Goal: Task Accomplishment & Management: Complete application form

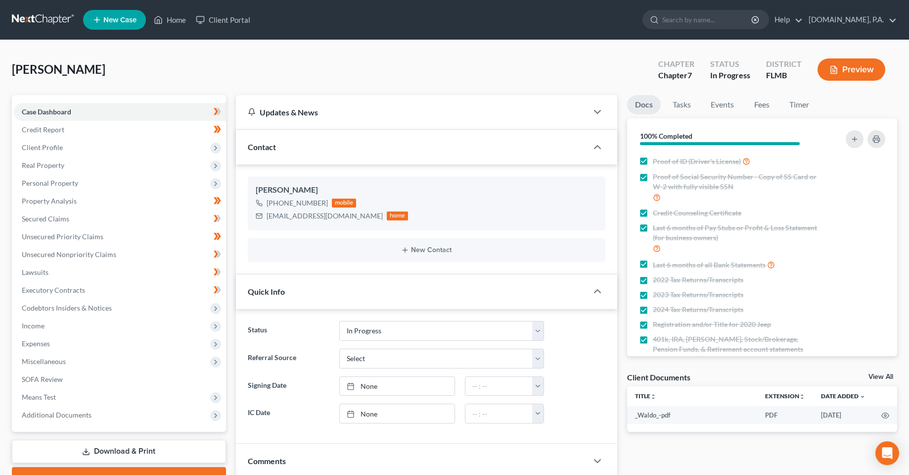
select select "3"
click at [162, 21] on icon at bounding box center [158, 19] width 7 height 7
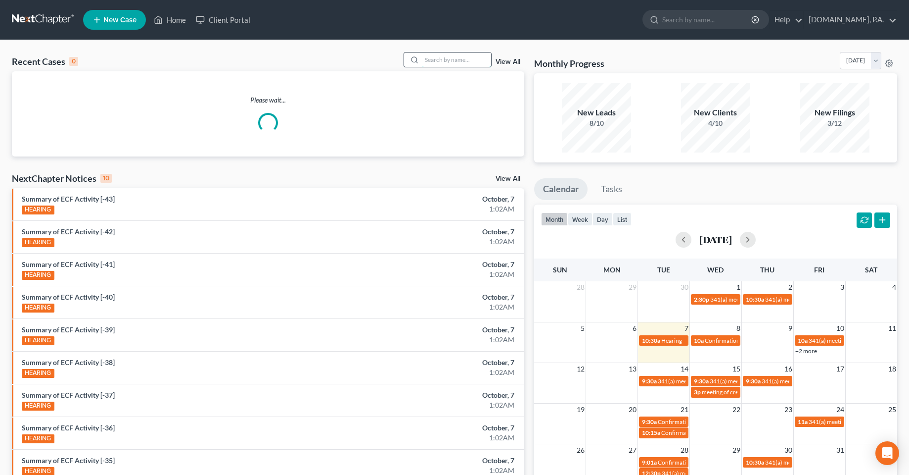
click at [449, 59] on input "search" at bounding box center [456, 59] width 69 height 14
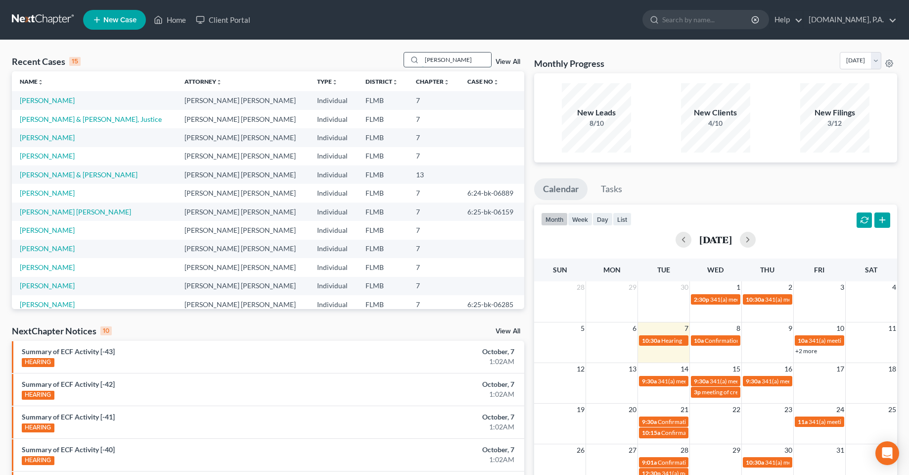
type input "[PERSON_NAME]"
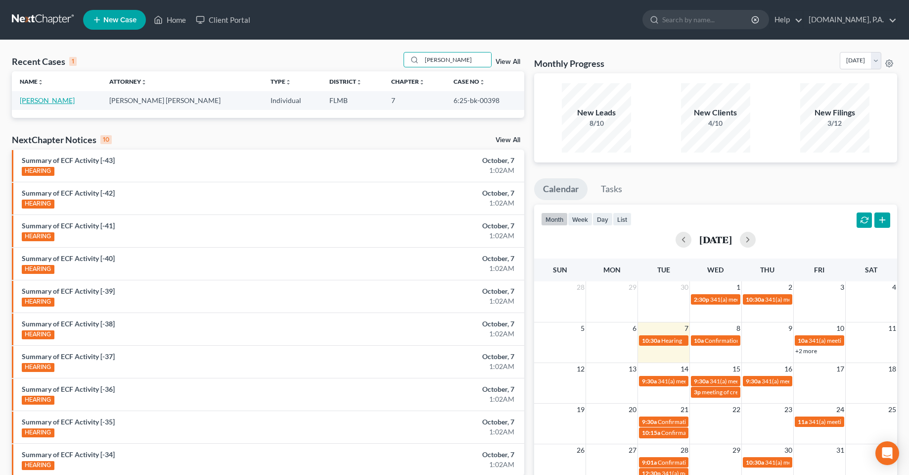
click at [47, 99] on link "[PERSON_NAME]" at bounding box center [47, 100] width 55 height 8
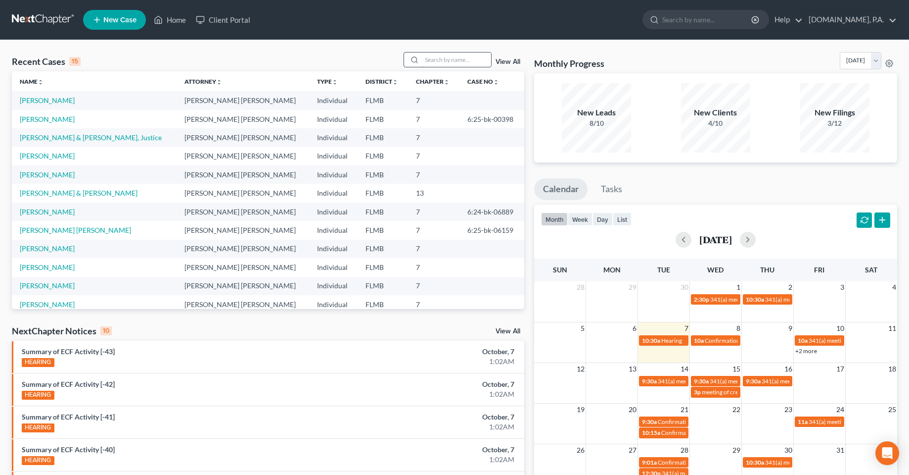
click at [439, 62] on input "search" at bounding box center [456, 59] width 69 height 14
click at [96, 140] on link "[PERSON_NAME] & [PERSON_NAME], Justice" at bounding box center [91, 137] width 142 height 8
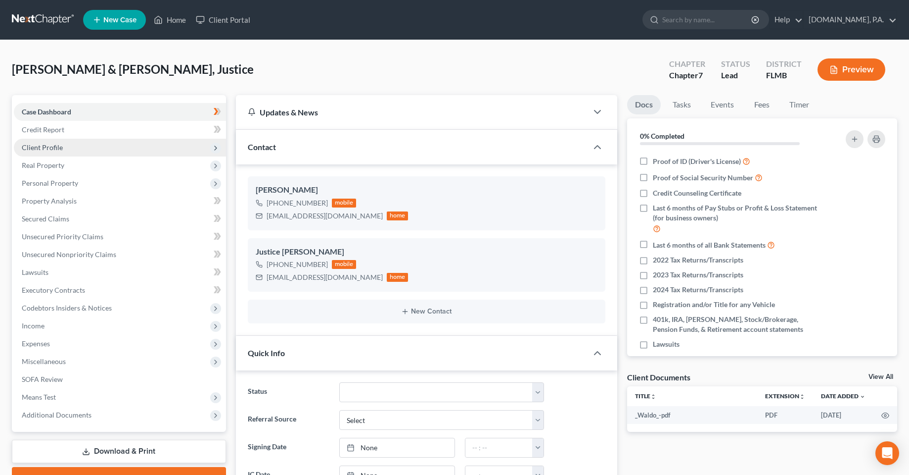
click at [49, 147] on span "Client Profile" at bounding box center [42, 147] width 41 height 8
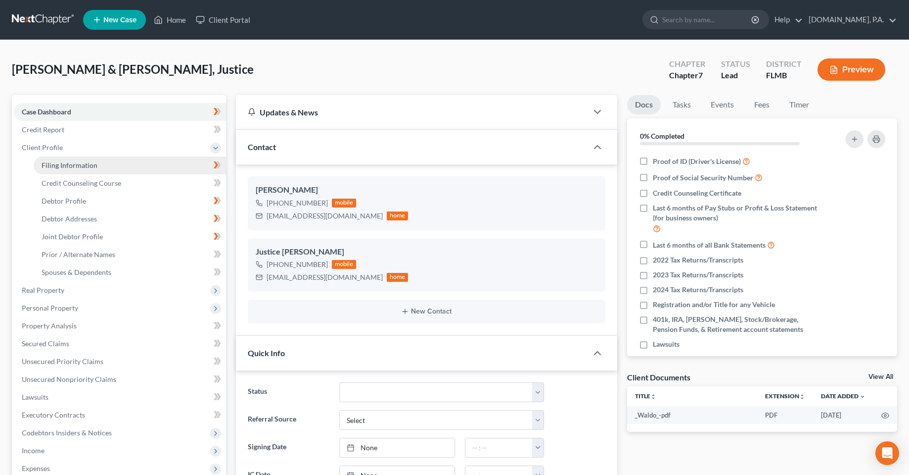
click at [61, 168] on span "Filing Information" at bounding box center [70, 165] width 56 height 8
select select "1"
select select "0"
select select "15"
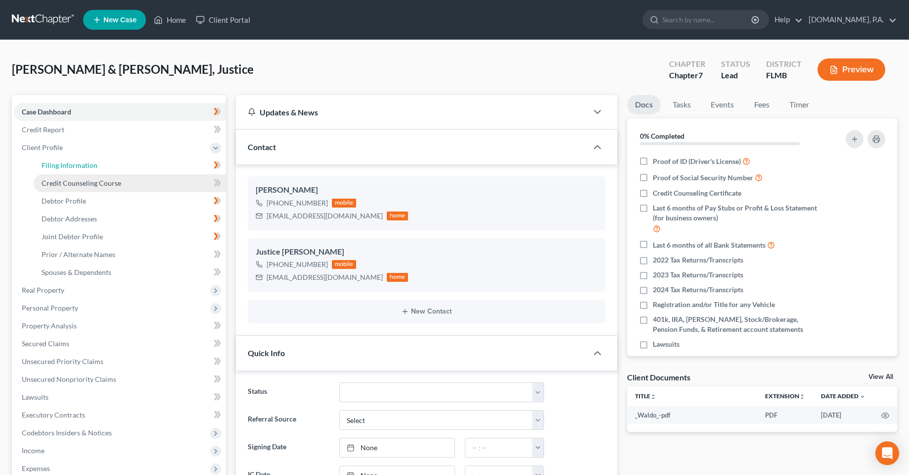
select select "9"
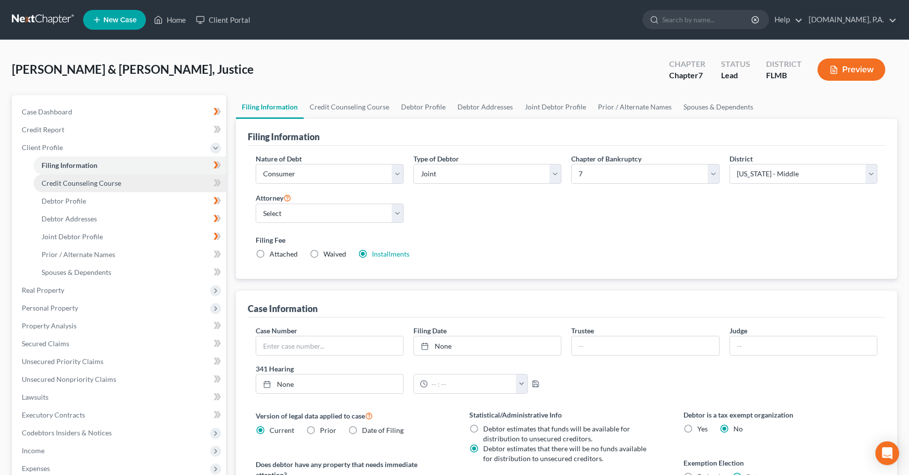
click at [79, 184] on span "Credit Counseling Course" at bounding box center [82, 183] width 80 height 8
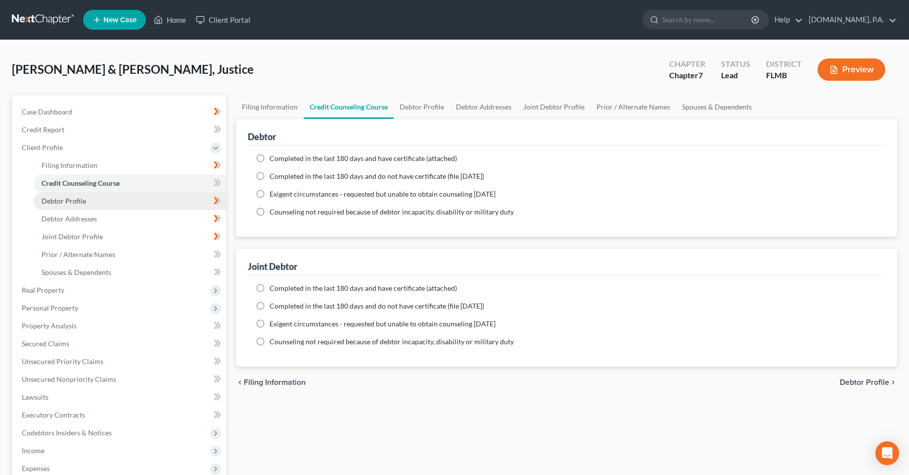
click at [71, 203] on span "Debtor Profile" at bounding box center [64, 200] width 45 height 8
select select "1"
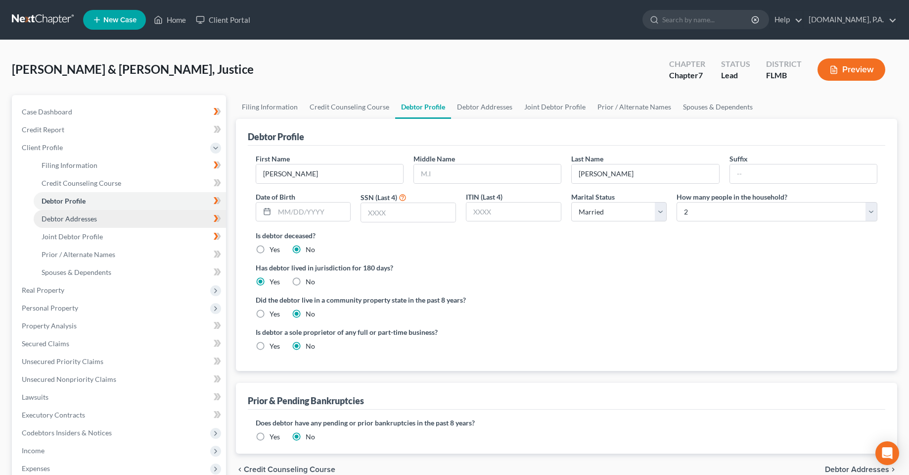
click at [103, 219] on link "Debtor Addresses" at bounding box center [130, 219] width 192 height 18
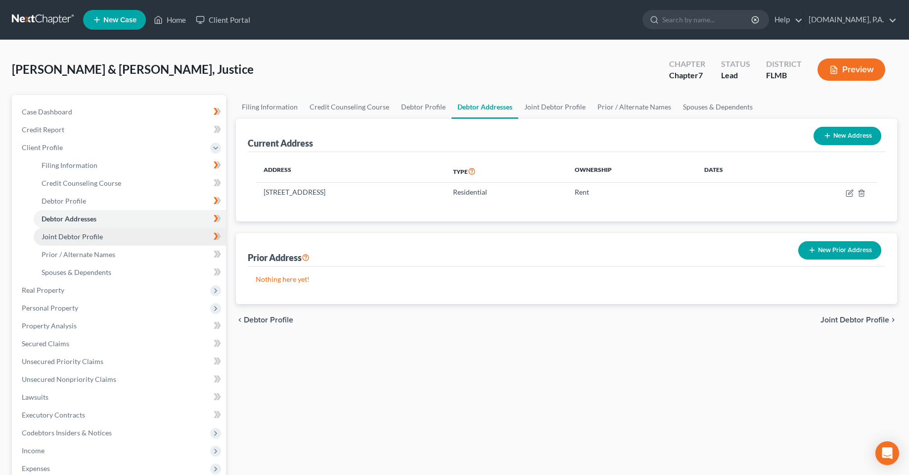
click at [104, 238] on link "Joint Debtor Profile" at bounding box center [130, 237] width 192 height 18
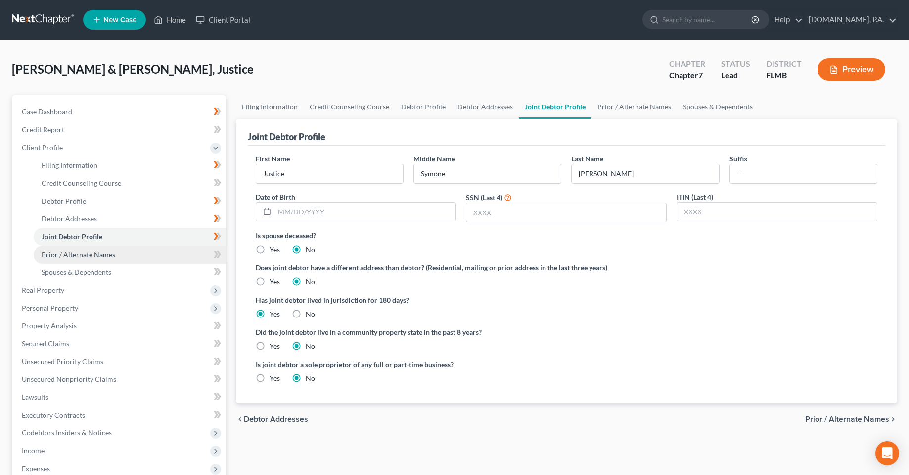
click at [104, 253] on span "Prior / Alternate Names" at bounding box center [79, 254] width 74 height 8
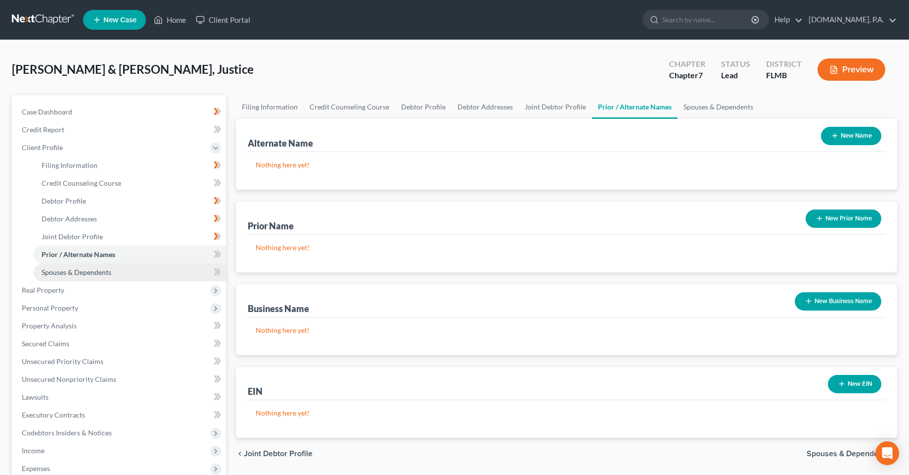
click at [97, 274] on span "Spouses & Dependents" at bounding box center [77, 272] width 70 height 8
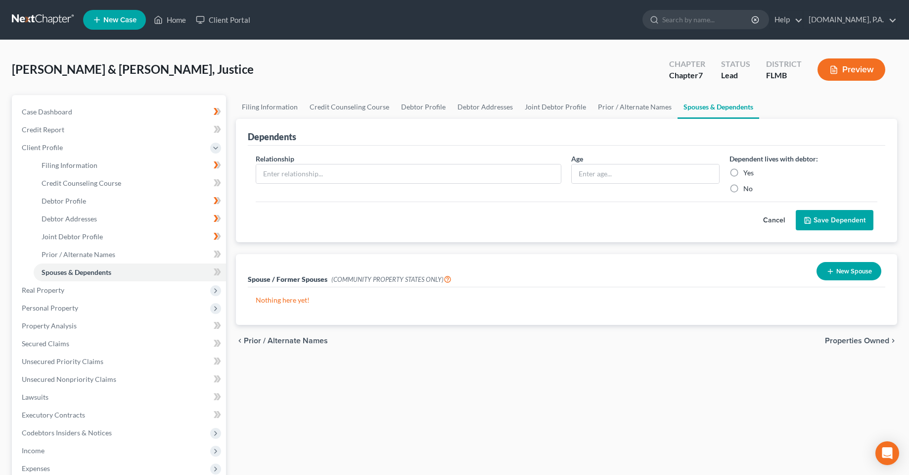
click at [360, 398] on div "Filing Information Credit Counseling Course Debtor Profile Debtor Addresses Joi…" at bounding box center [567, 354] width 672 height 518
click at [342, 62] on div "[PERSON_NAME] & [PERSON_NAME], Justice Upgraded Chapter Chapter 7 Status Lead D…" at bounding box center [455, 73] width 886 height 43
click at [167, 23] on link "Home" at bounding box center [170, 20] width 42 height 18
